Goal: Information Seeking & Learning: Learn about a topic

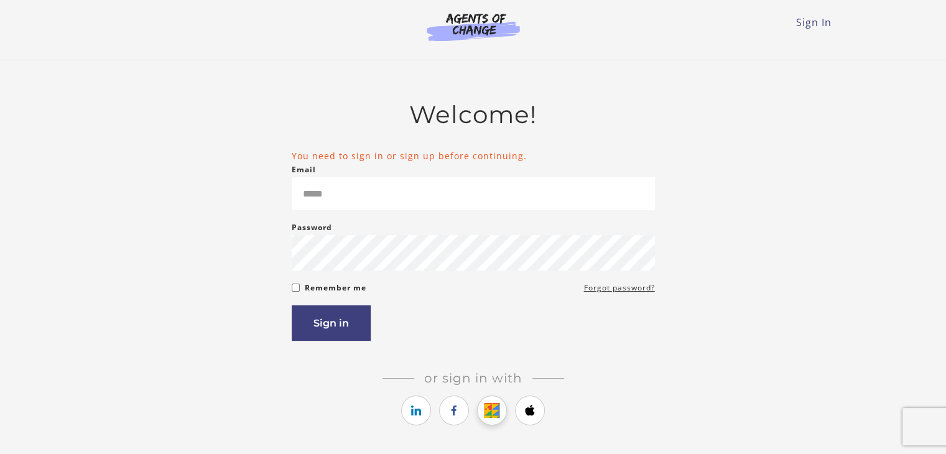
click at [491, 406] on div "Or sign in with Or sign up with" at bounding box center [473, 400] width 363 height 58
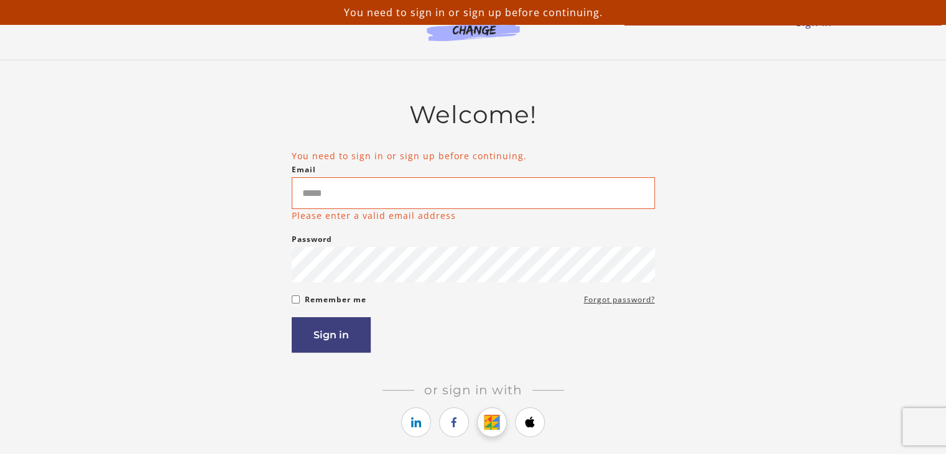
click at [493, 429] on icon "https://courses.thinkific.com/users/auth/google?ss%5Breferral%5D=&ss%5Buser_ret…" at bounding box center [492, 422] width 16 height 15
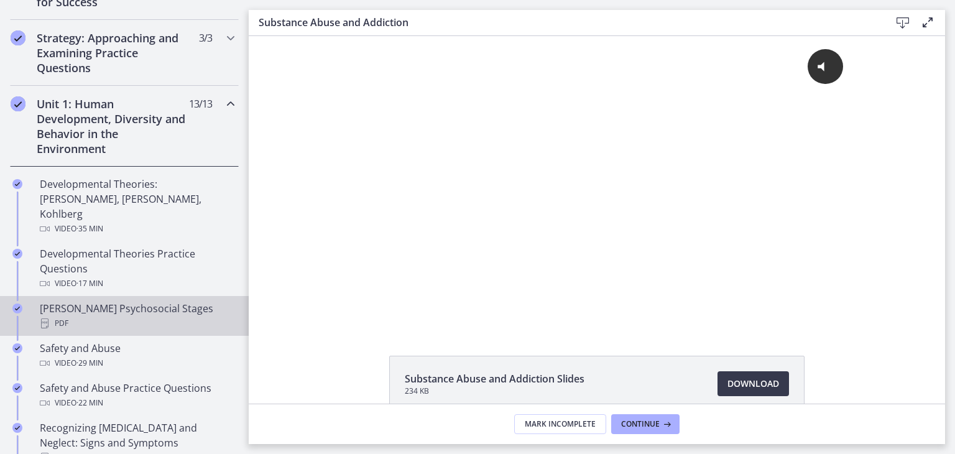
scroll to position [242, 0]
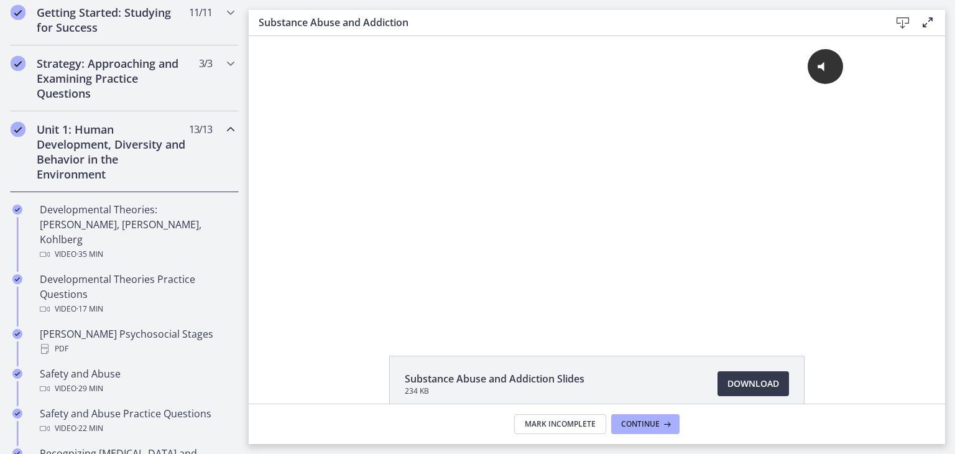
click at [104, 149] on h2 "Unit 1: Human Development, Diversity and Behavior in the Environment" at bounding box center [113, 152] width 152 height 60
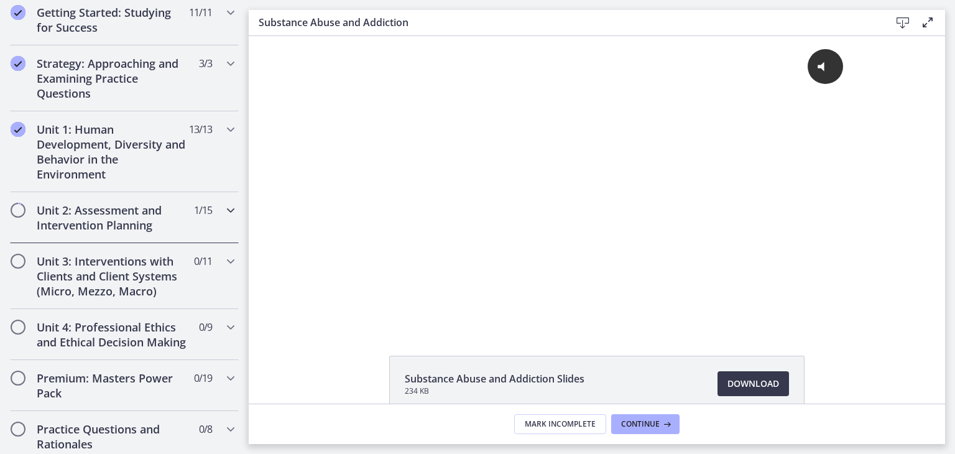
click at [119, 214] on h2 "Unit 2: Assessment and Intervention Planning" at bounding box center [113, 218] width 152 height 30
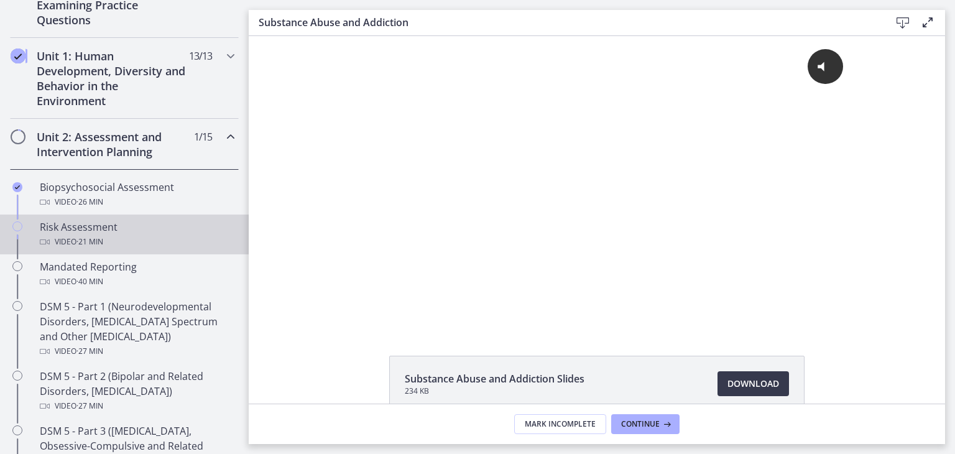
scroll to position [317, 0]
click at [83, 223] on div "Risk Assessment Video · 21 min" at bounding box center [137, 233] width 194 height 30
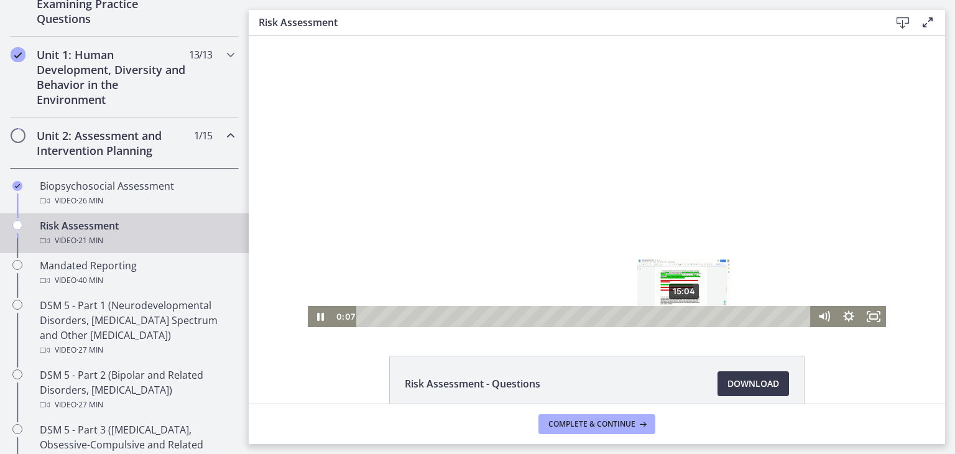
click at [596, 231] on div at bounding box center [597, 181] width 578 height 291
click at [319, 316] on icon "Play Video" at bounding box center [321, 316] width 6 height 9
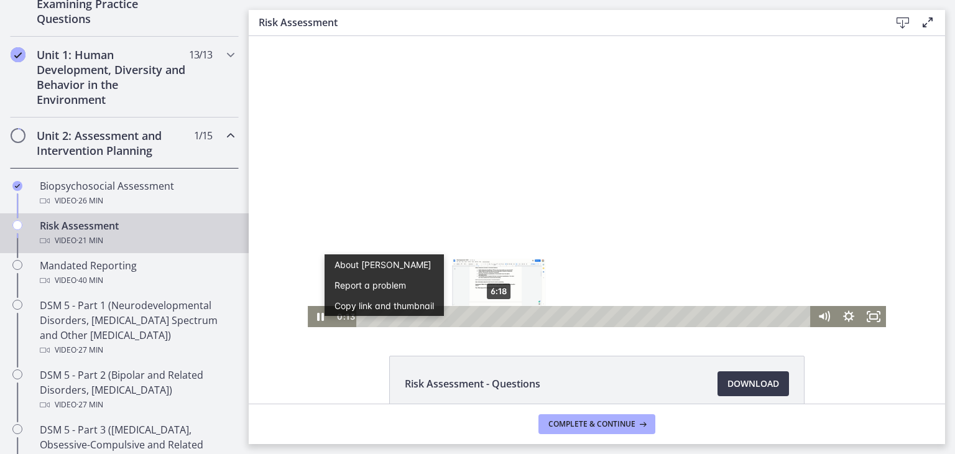
click at [494, 318] on div "6:18" at bounding box center [586, 316] width 440 height 21
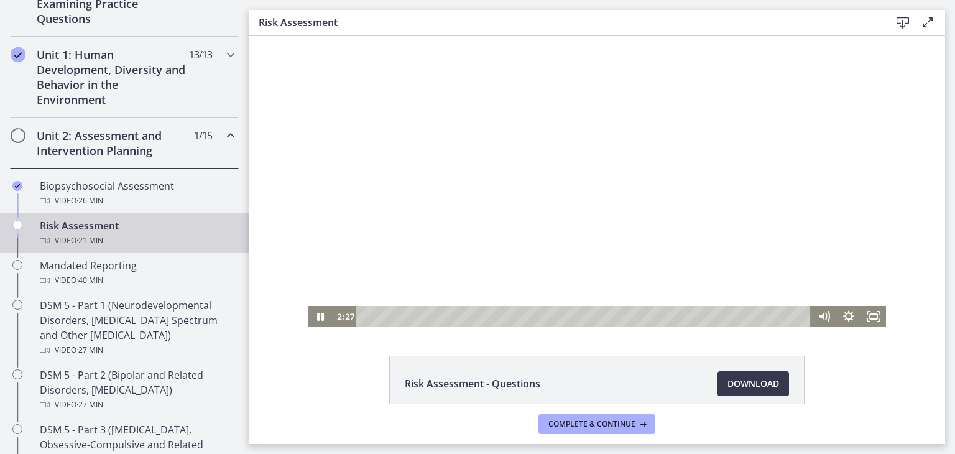
click at [453, 269] on div at bounding box center [597, 181] width 578 height 291
click at [319, 314] on icon "Play Video" at bounding box center [321, 316] width 30 height 25
click at [403, 312] on div "1:59" at bounding box center [586, 316] width 440 height 21
click at [390, 314] on div "1:22" at bounding box center [586, 316] width 440 height 21
click at [532, 192] on div at bounding box center [597, 181] width 578 height 291
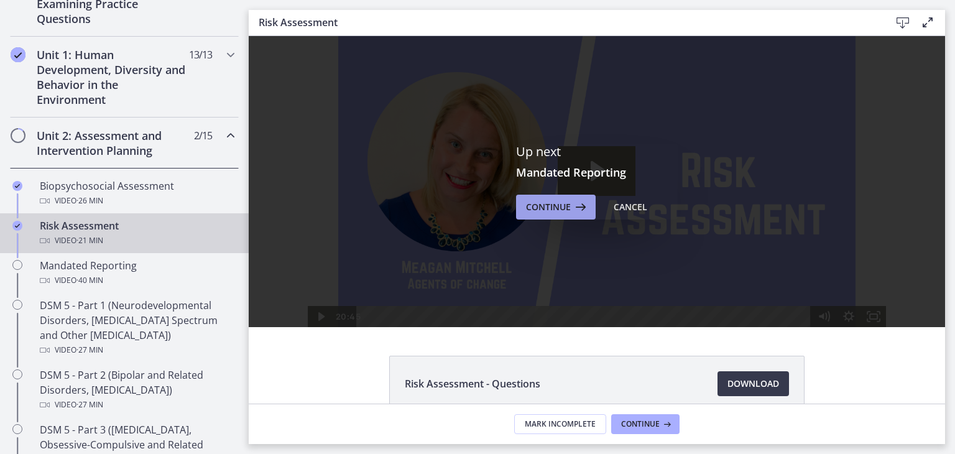
click at [548, 209] on span "Continue" at bounding box center [548, 207] width 45 height 15
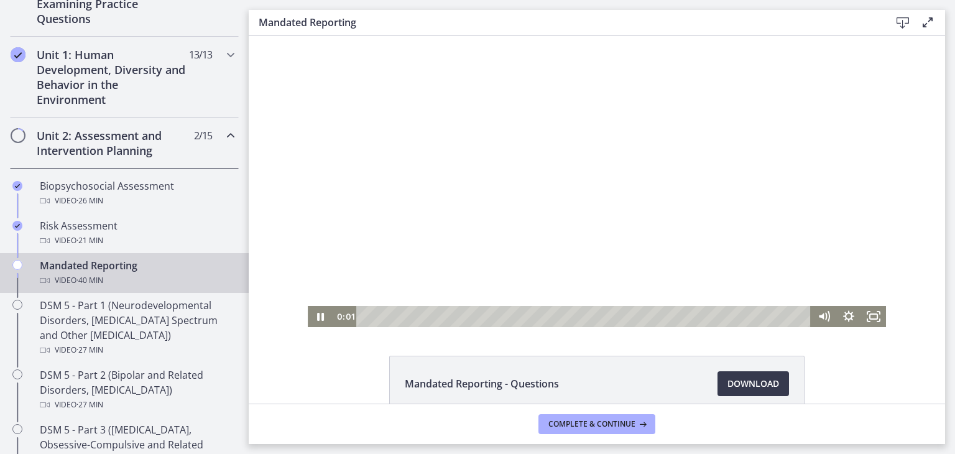
click at [531, 211] on div at bounding box center [597, 181] width 578 height 291
